Goal: Information Seeking & Learning: Learn about a topic

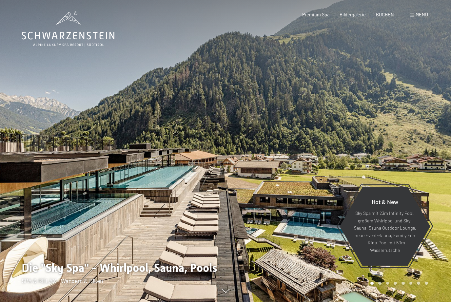
click at [421, 13] on span "Menü" at bounding box center [421, 15] width 12 height 6
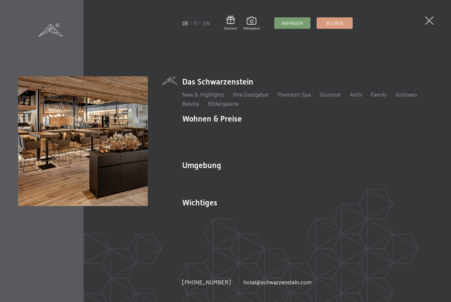
click at [432, 20] on span at bounding box center [429, 20] width 9 height 9
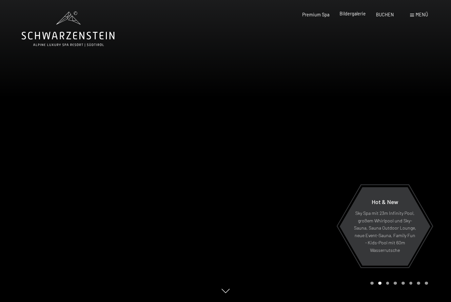
click at [358, 17] on div "Premium Spa Bildergalerie BUCHEN" at bounding box center [343, 14] width 122 height 7
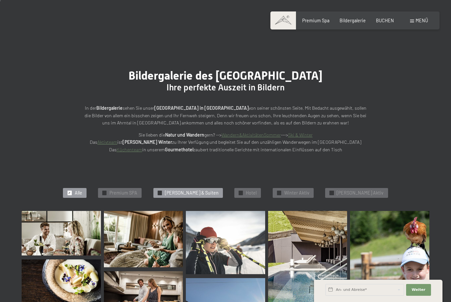
click at [185, 193] on span "Zimmer & Suiten" at bounding box center [192, 193] width 54 height 7
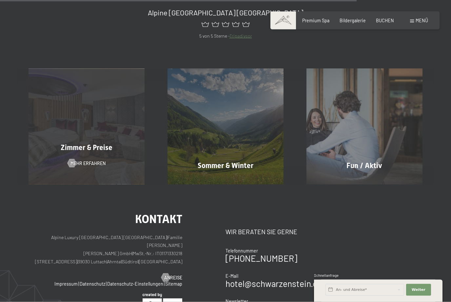
scroll to position [502, 0]
click at [95, 134] on div "Zimmer & Preise Mehr erfahren" at bounding box center [86, 126] width 139 height 116
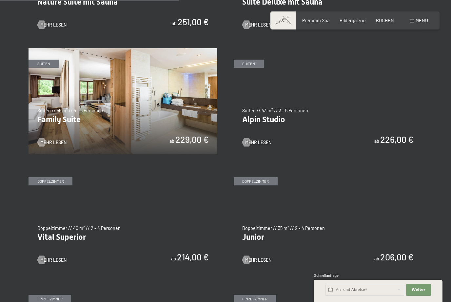
scroll to position [687, 0]
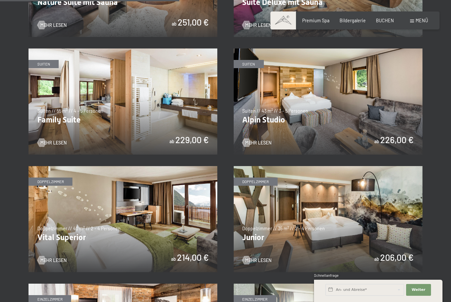
click at [305, 211] on img at bounding box center [327, 219] width 189 height 106
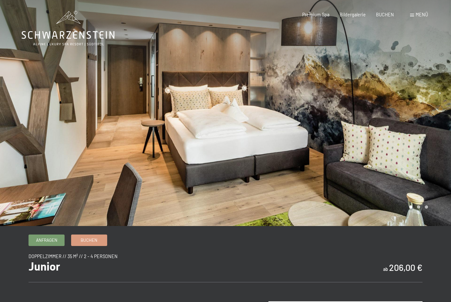
scroll to position [1, 0]
click at [300, 176] on div at bounding box center [337, 112] width 225 height 227
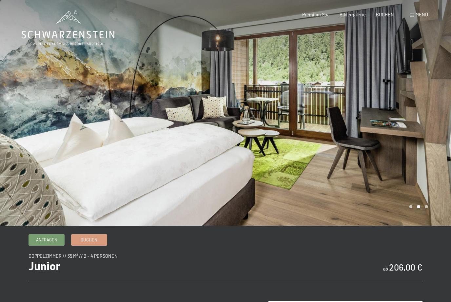
click at [386, 147] on div at bounding box center [337, 112] width 225 height 227
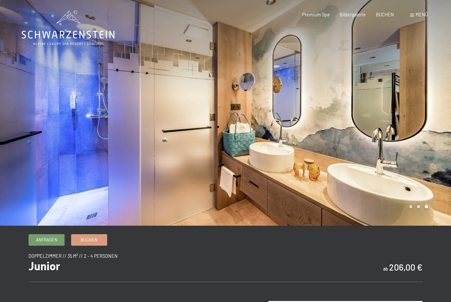
click at [44, 119] on div at bounding box center [112, 112] width 225 height 227
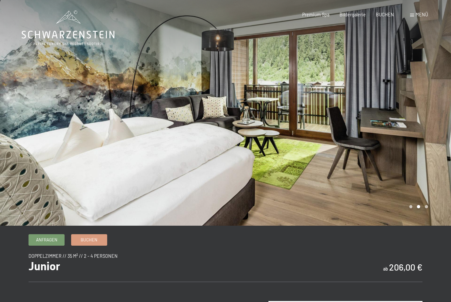
click at [44, 119] on div at bounding box center [112, 112] width 225 height 227
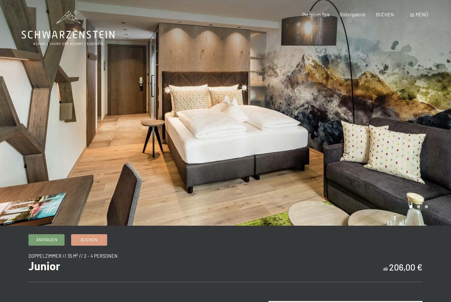
click at [417, 164] on div at bounding box center [337, 112] width 225 height 227
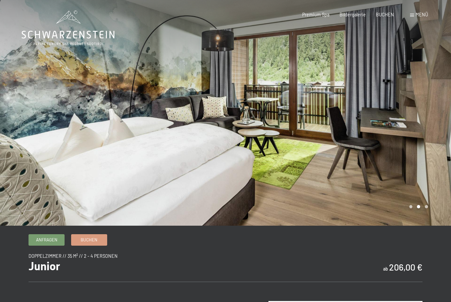
click at [417, 164] on div at bounding box center [337, 112] width 225 height 227
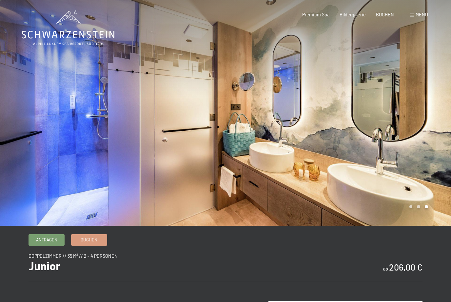
click at [409, 151] on div at bounding box center [337, 112] width 225 height 227
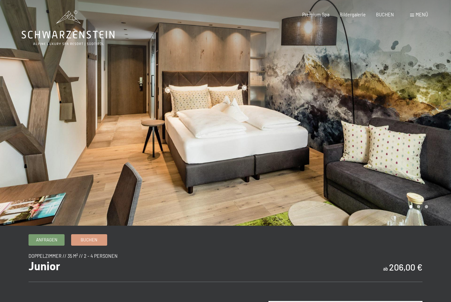
click at [409, 151] on div at bounding box center [337, 112] width 225 height 227
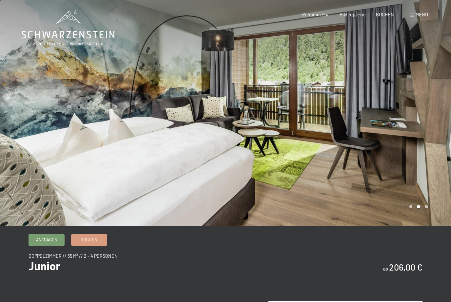
click at [409, 151] on div at bounding box center [337, 112] width 225 height 227
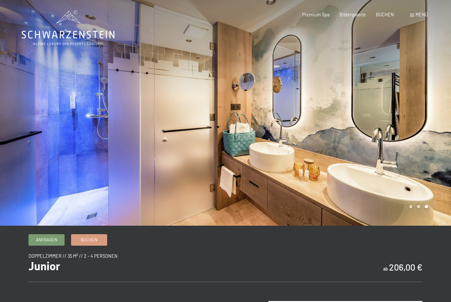
click at [409, 152] on div at bounding box center [337, 112] width 225 height 227
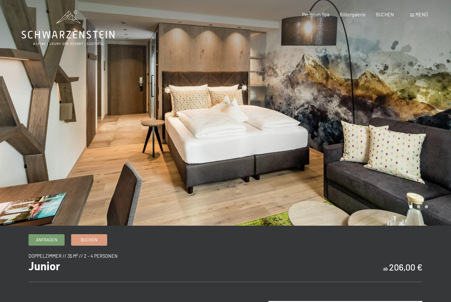
click at [409, 152] on div at bounding box center [337, 112] width 225 height 227
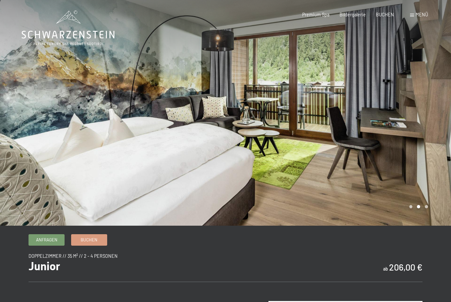
click at [409, 152] on div at bounding box center [337, 112] width 225 height 227
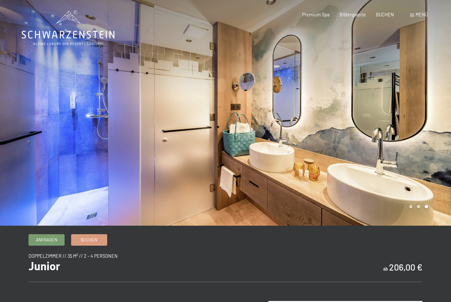
click at [409, 152] on div at bounding box center [337, 112] width 225 height 227
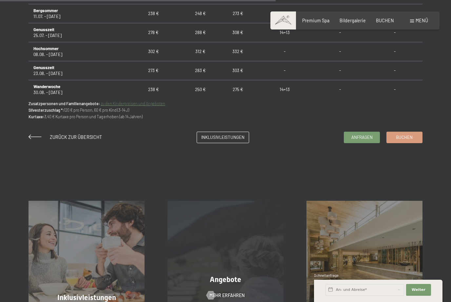
scroll to position [480, 0]
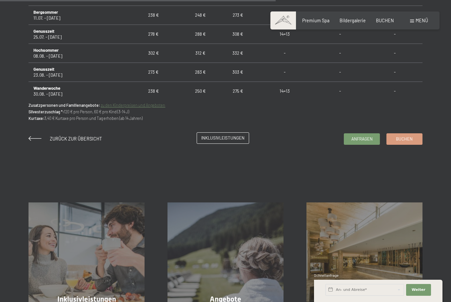
click at [222, 141] on span "Inklusivleistungen" at bounding box center [222, 138] width 43 height 6
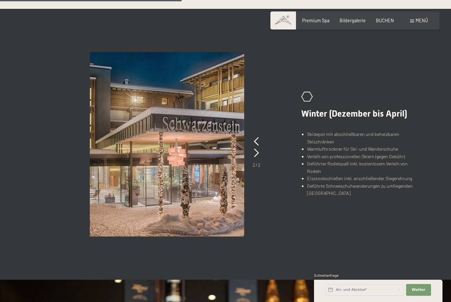
scroll to position [403, 0]
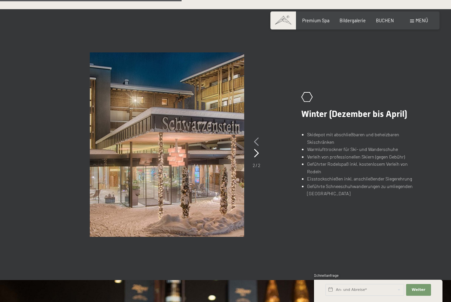
click at [254, 136] on div at bounding box center [256, 141] width 5 height 11
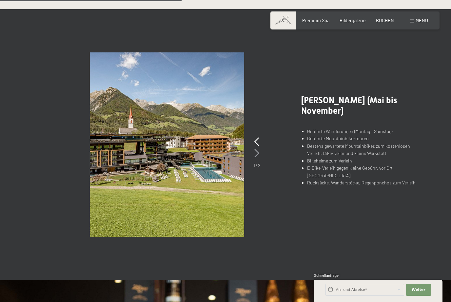
click at [257, 152] on icon at bounding box center [256, 153] width 5 height 9
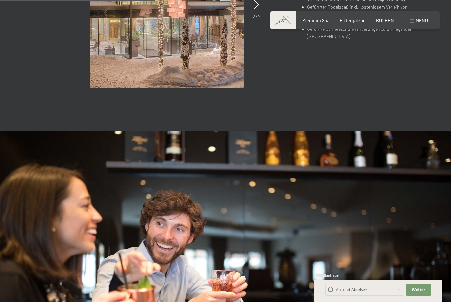
scroll to position [0, 0]
